Goal: Task Accomplishment & Management: Use online tool/utility

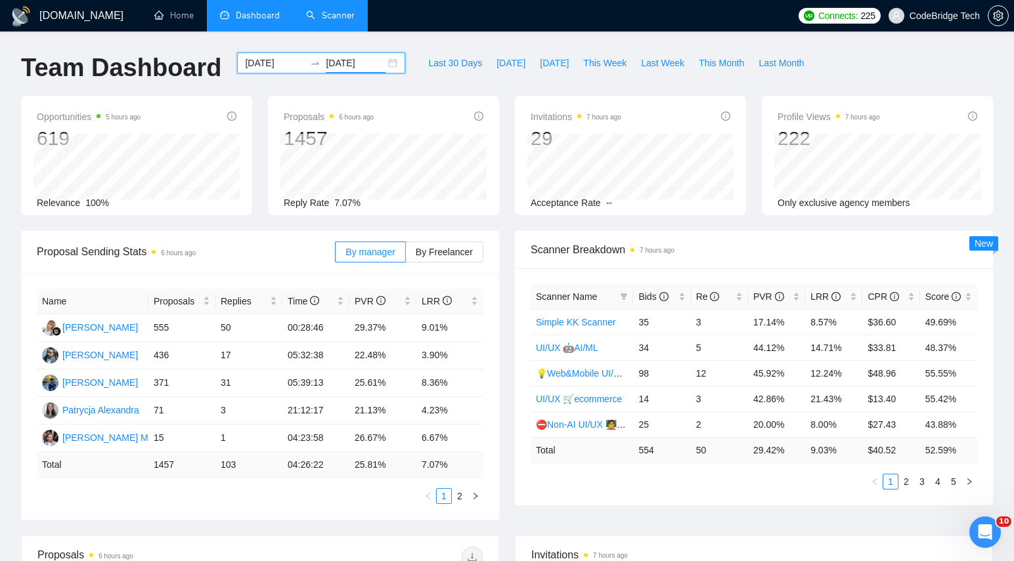
click at [330, 12] on link "Scanner" at bounding box center [330, 15] width 49 height 11
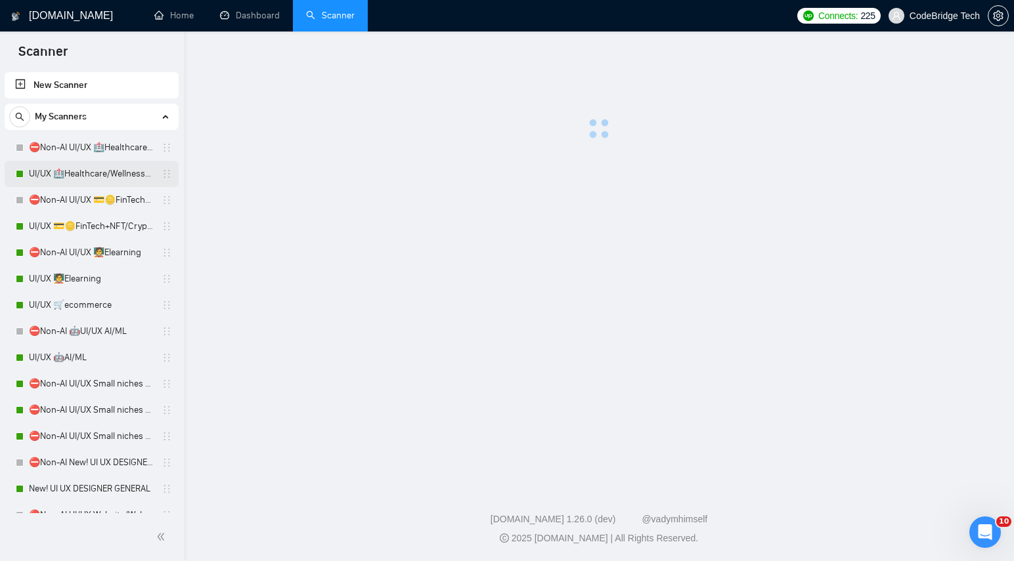
click at [26, 177] on div "UI/UX 🏥Healthcare/Wellness/Sports/Fitness" at bounding box center [94, 174] width 156 height 26
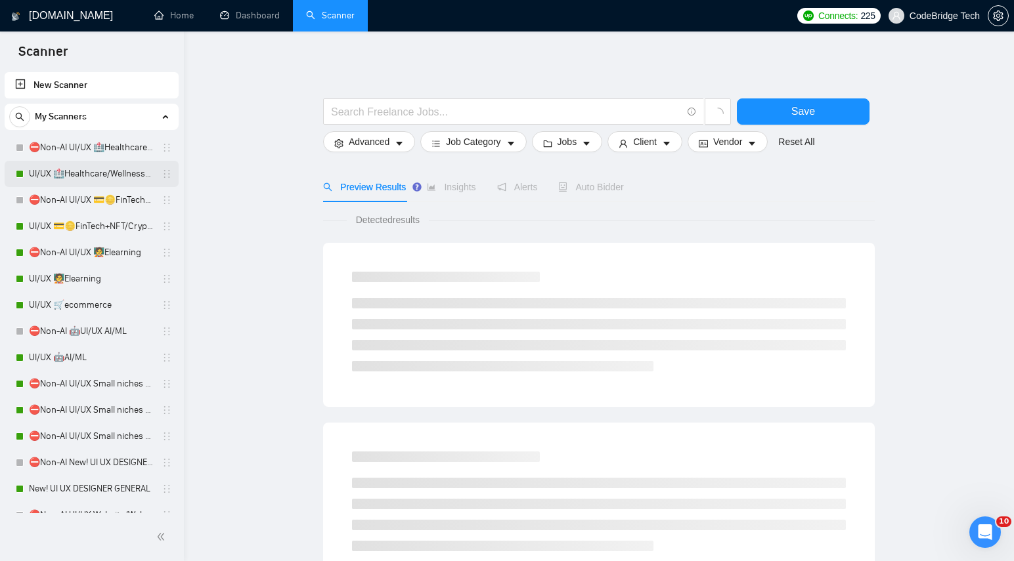
click at [76, 164] on link "UI/UX 🏥Healthcare/Wellness/Sports/Fitness" at bounding box center [91, 174] width 125 height 26
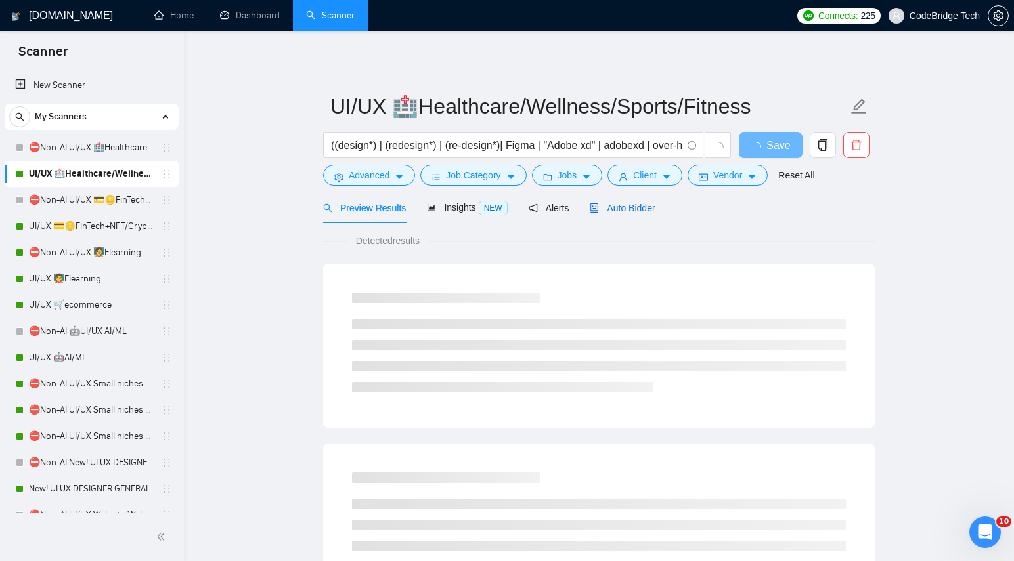
click at [650, 209] on span "Auto Bidder" at bounding box center [622, 208] width 65 height 11
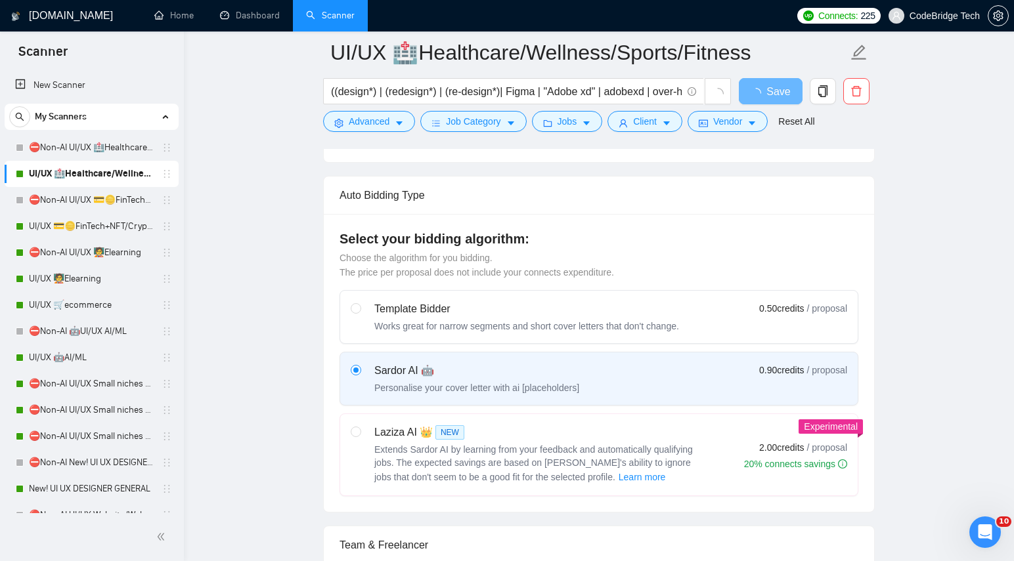
scroll to position [273, 0]
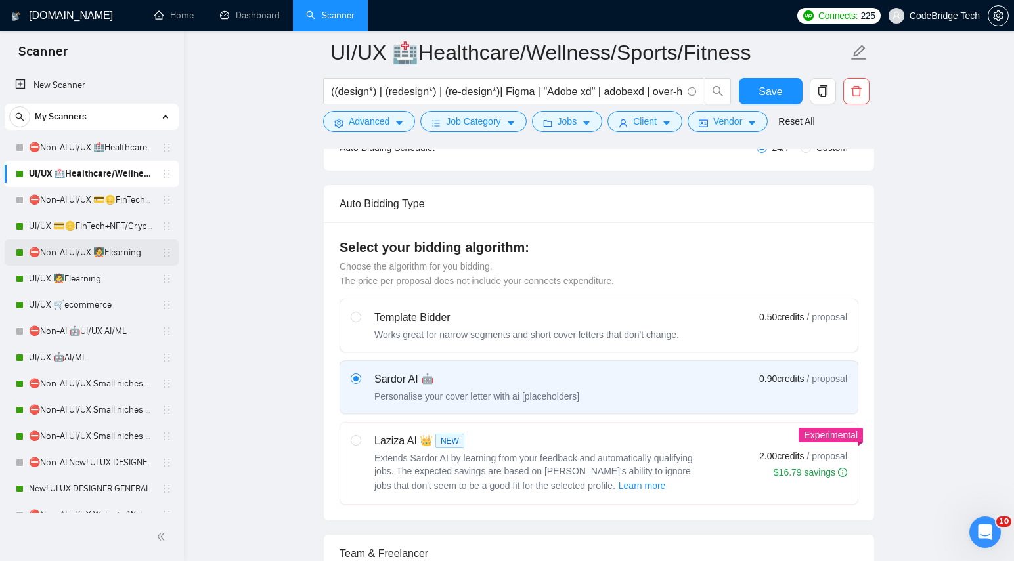
click at [72, 251] on link "⛔Non-AI UI/UX 🧑‍🏫Elearning" at bounding box center [91, 253] width 125 height 26
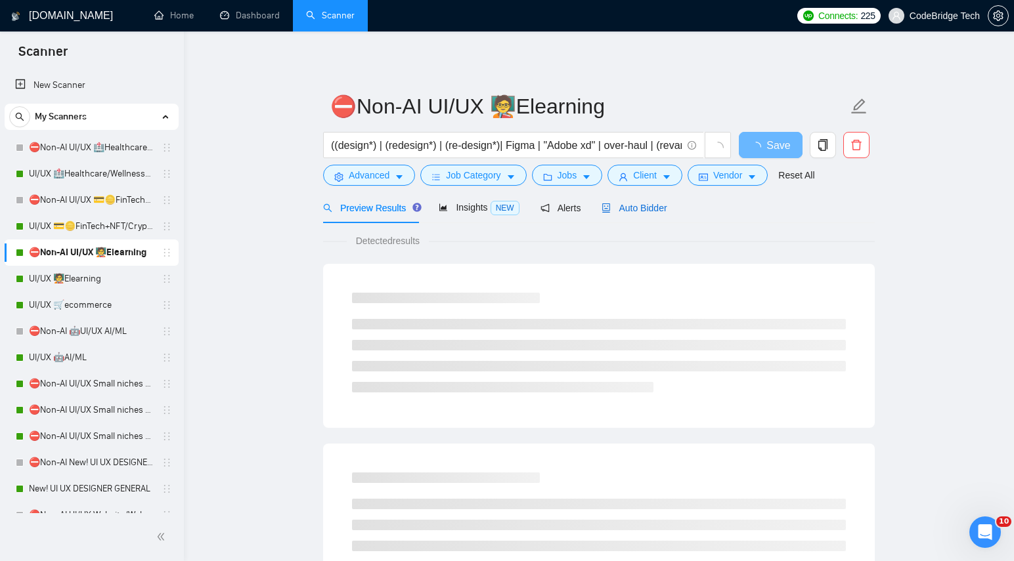
click at [637, 204] on span "Auto Bidder" at bounding box center [634, 208] width 65 height 11
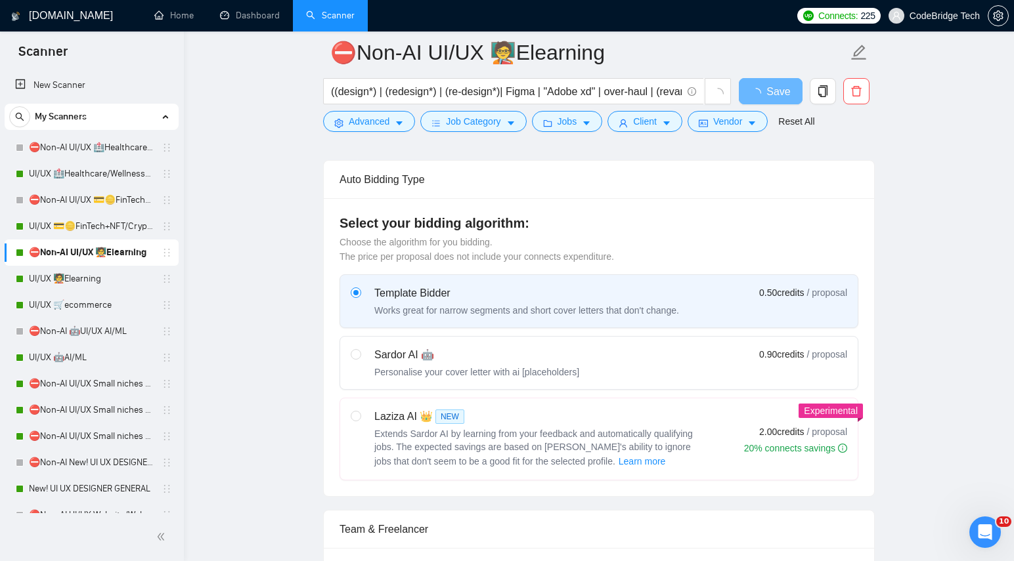
scroll to position [292, 0]
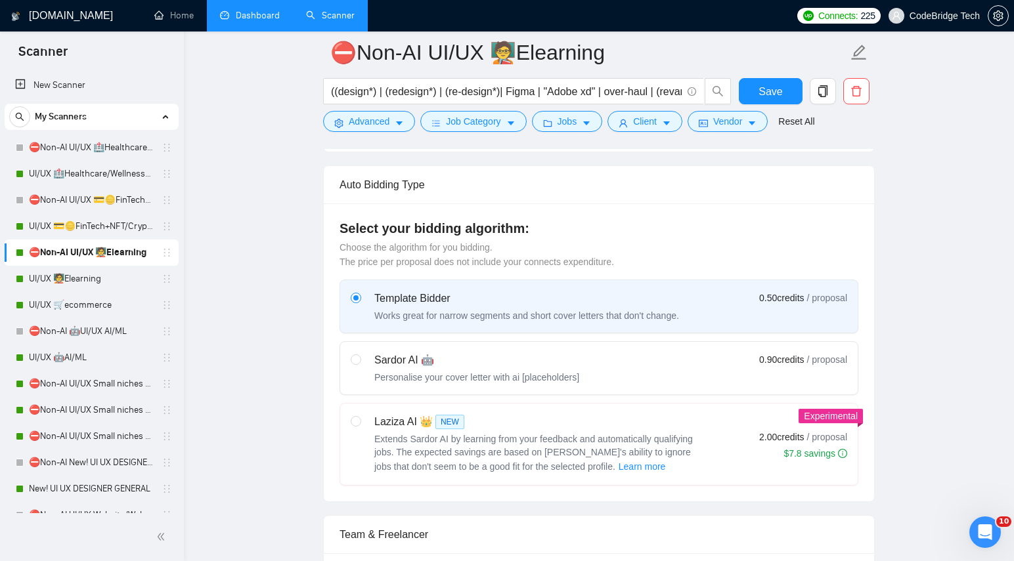
click at [257, 17] on link "Dashboard" at bounding box center [250, 15] width 60 height 11
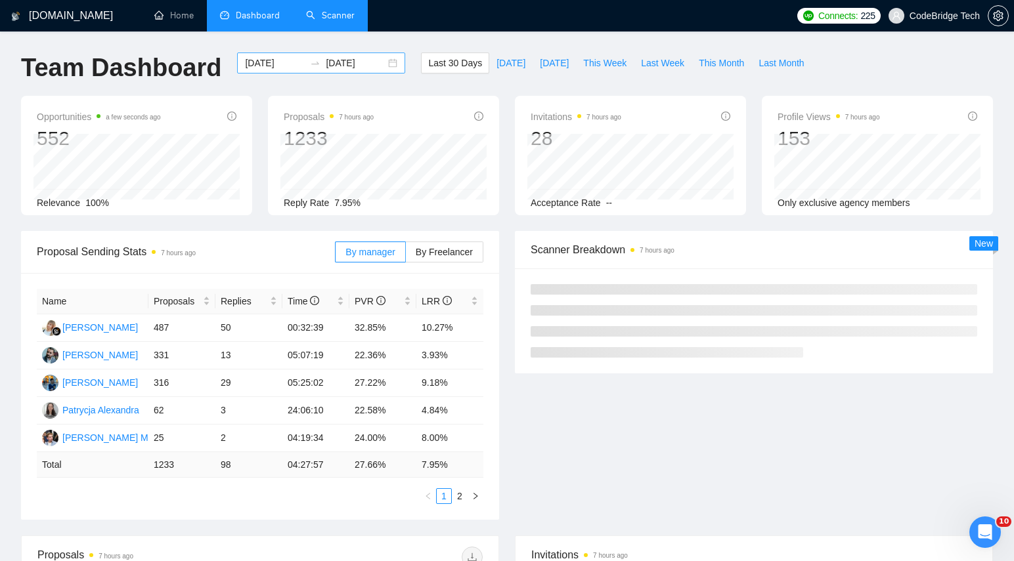
click at [381, 66] on div "[DATE] [DATE]" at bounding box center [321, 63] width 168 height 21
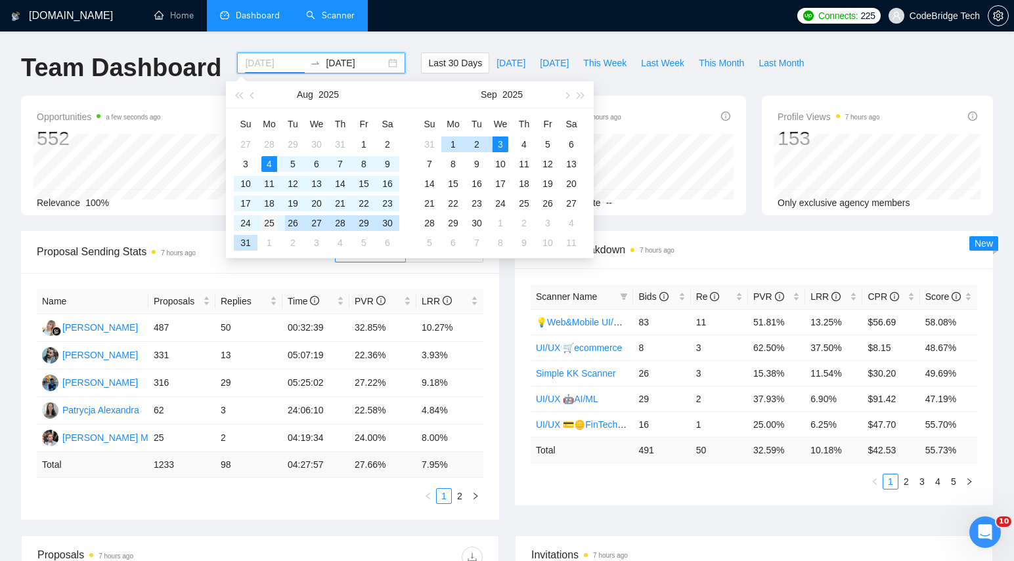
type input "[DATE]"
click at [273, 221] on div "25" at bounding box center [269, 223] width 16 height 16
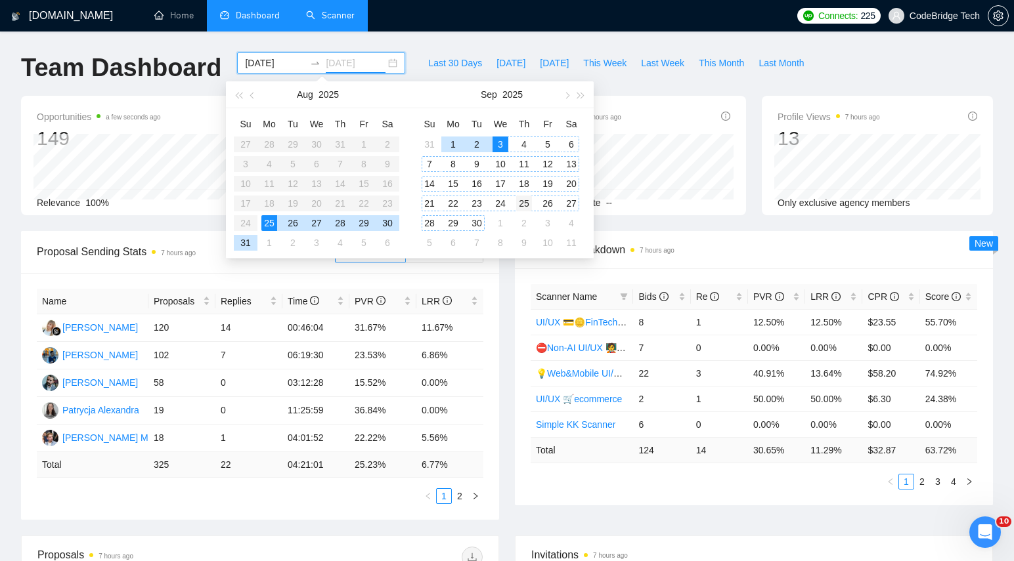
type input "[DATE]"
click at [526, 205] on div "25" at bounding box center [524, 204] width 16 height 16
